Goal: Transaction & Acquisition: Purchase product/service

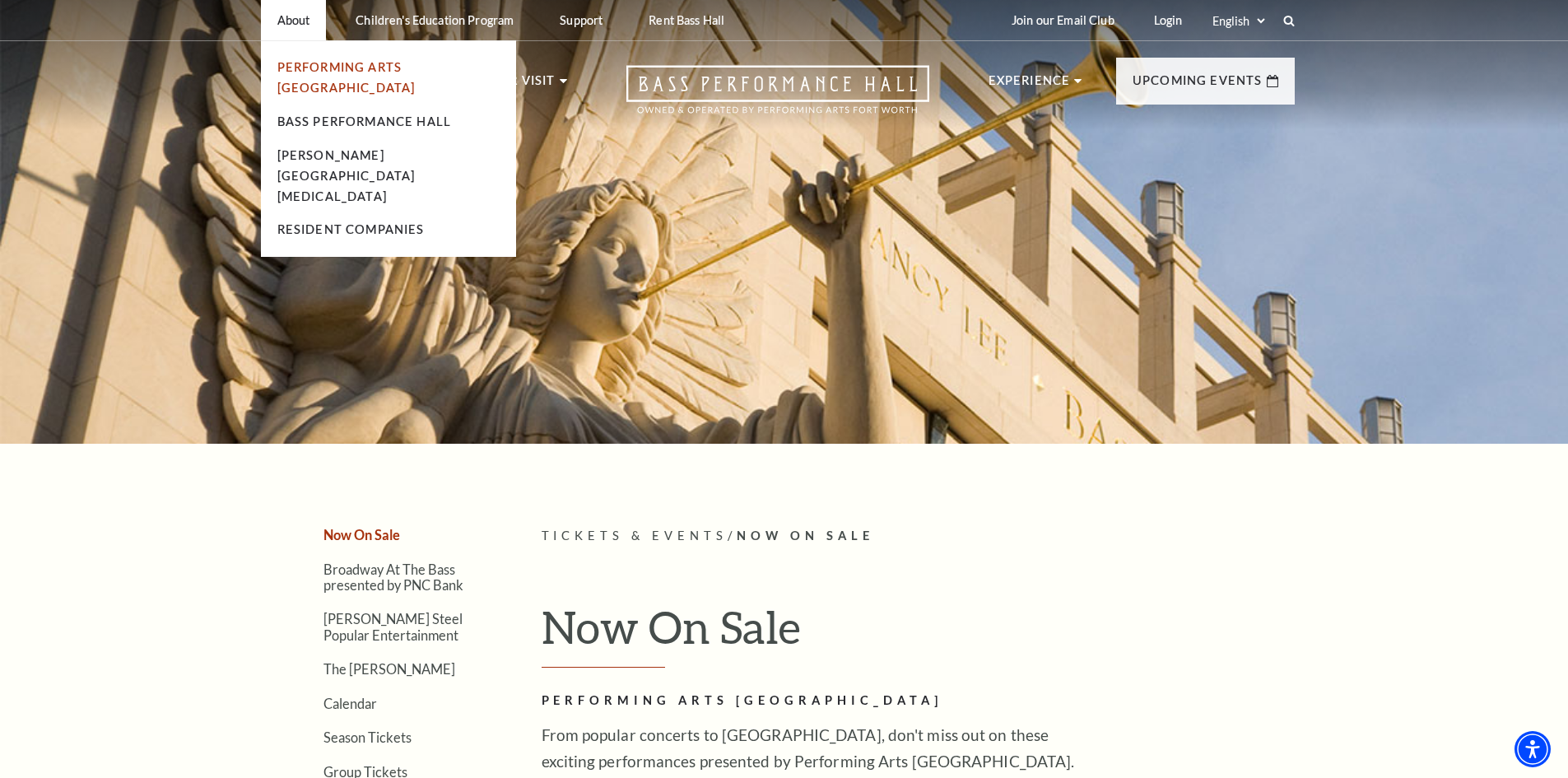
click at [324, 68] on link "Performing Arts [GEOGRAPHIC_DATA]" at bounding box center [346, 77] width 138 height 34
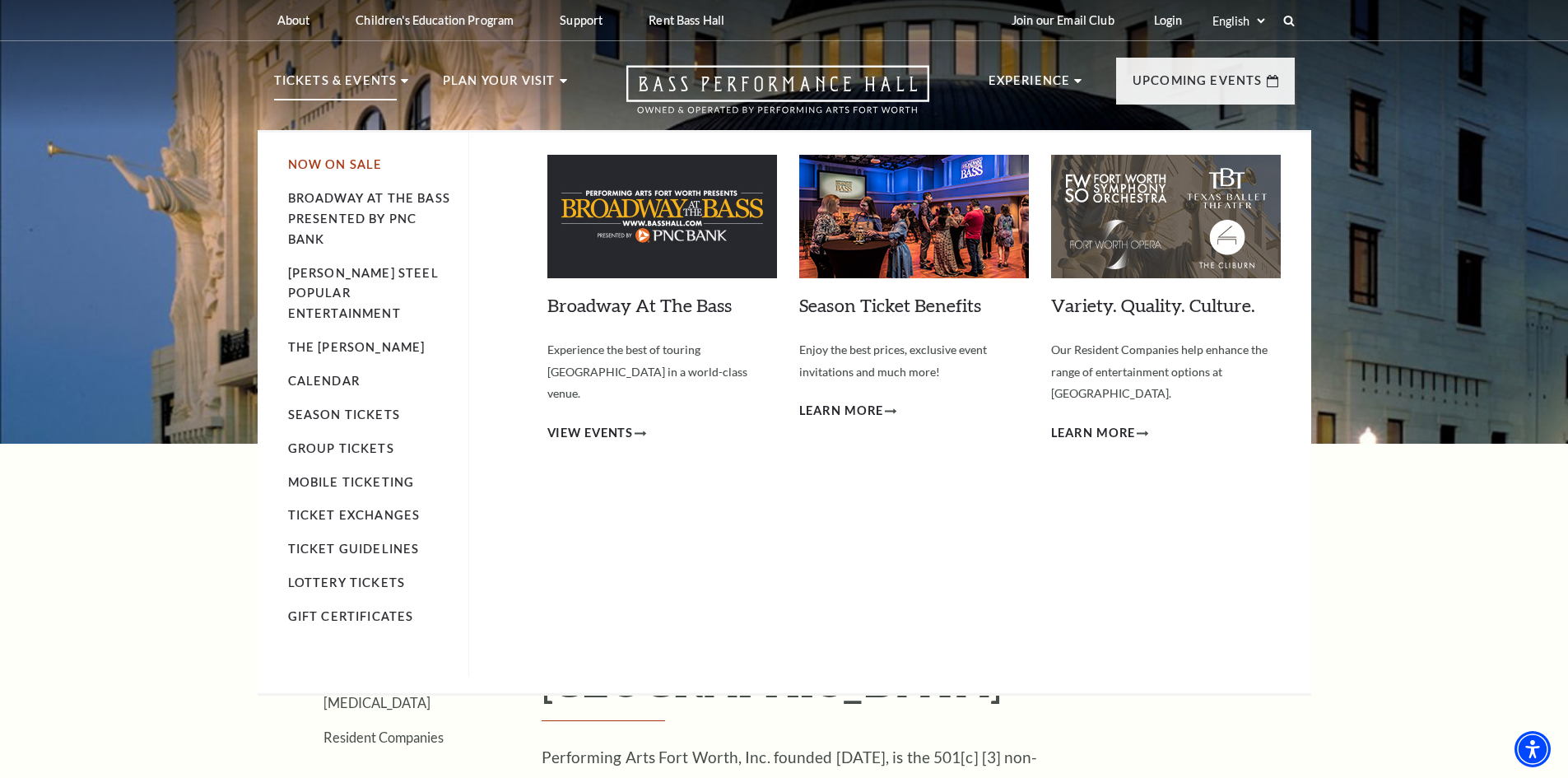
click at [364, 163] on link "Now On Sale" at bounding box center [335, 164] width 95 height 14
